Goal: Transaction & Acquisition: Book appointment/travel/reservation

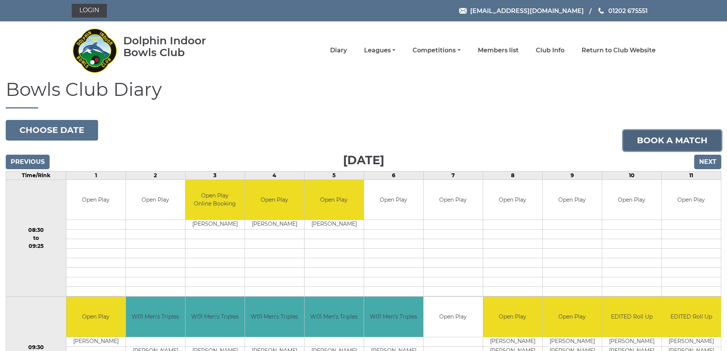
click at [675, 141] on link "Book a match" at bounding box center [672, 140] width 98 height 21
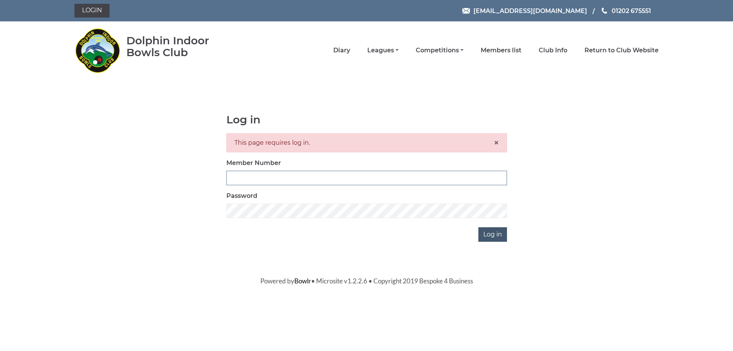
type input "3279"
click at [490, 235] on input "Log in" at bounding box center [492, 234] width 29 height 15
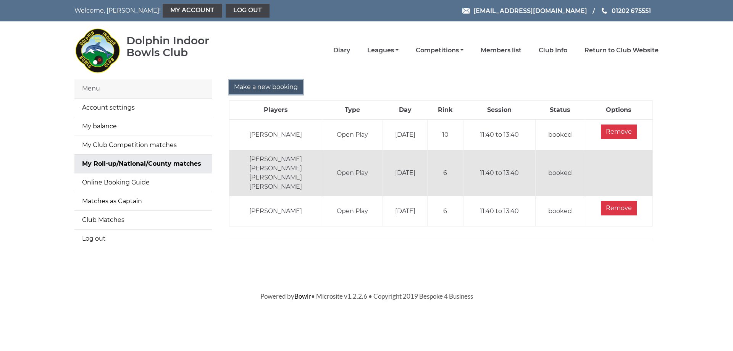
click at [271, 86] on input "Make a new booking" at bounding box center [266, 87] width 74 height 15
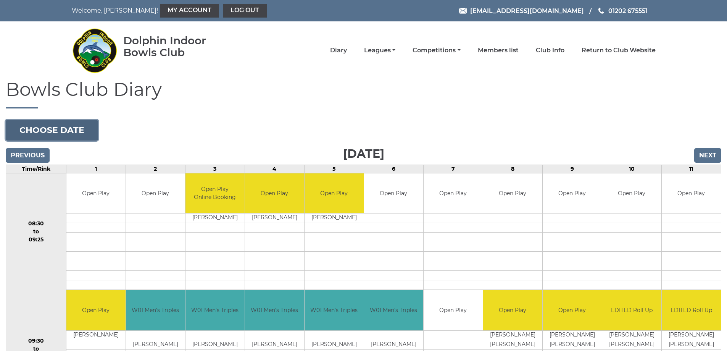
click at [50, 127] on button "Choose date" at bounding box center [52, 130] width 92 height 21
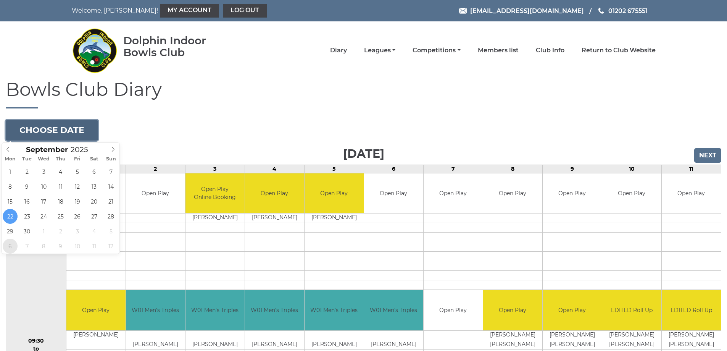
type input "[DATE]"
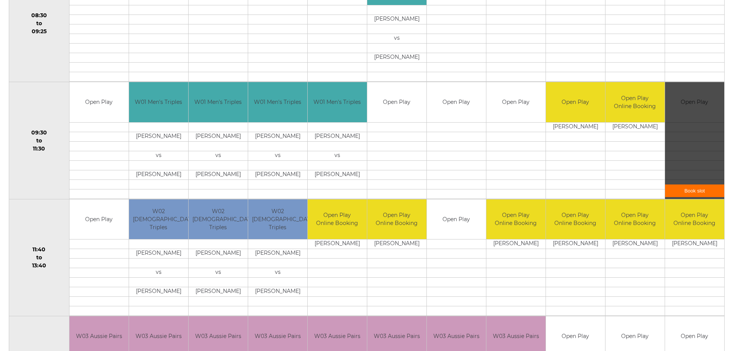
scroll to position [209, 0]
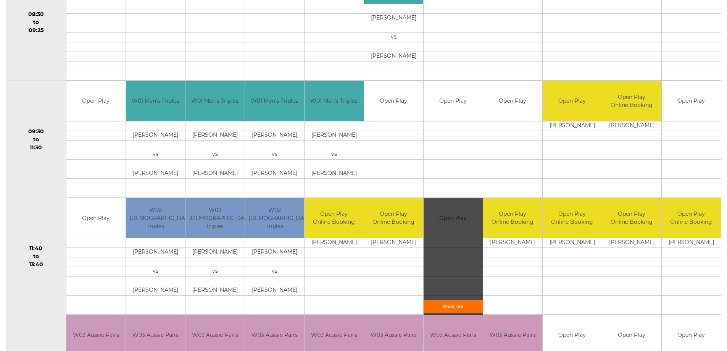
click at [451, 307] on link "Book slot" at bounding box center [453, 306] width 59 height 13
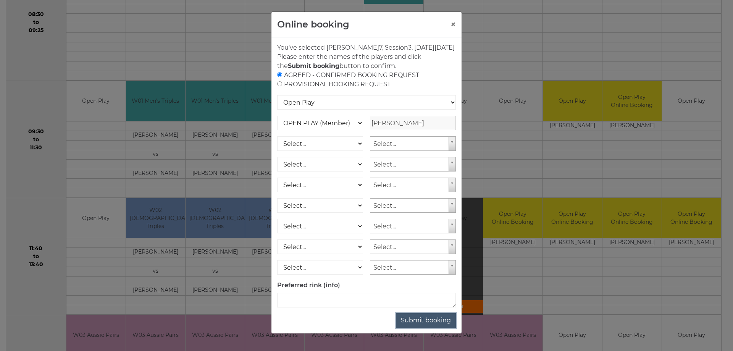
click at [436, 327] on button "Submit booking" at bounding box center [426, 320] width 60 height 15
